Goal: Browse casually: Explore the website without a specific task or goal

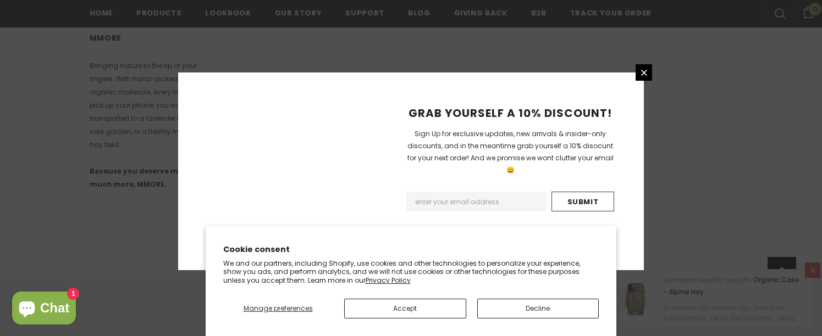
scroll to position [790, 0]
